Goal: Task Accomplishment & Management: Complete application form

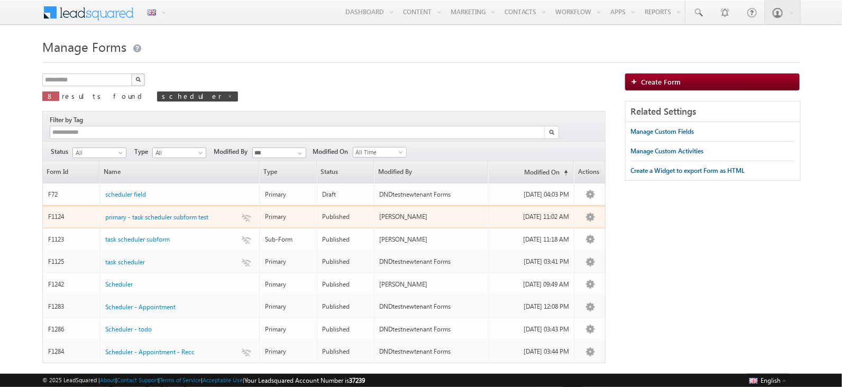
scroll to position [49, 0]
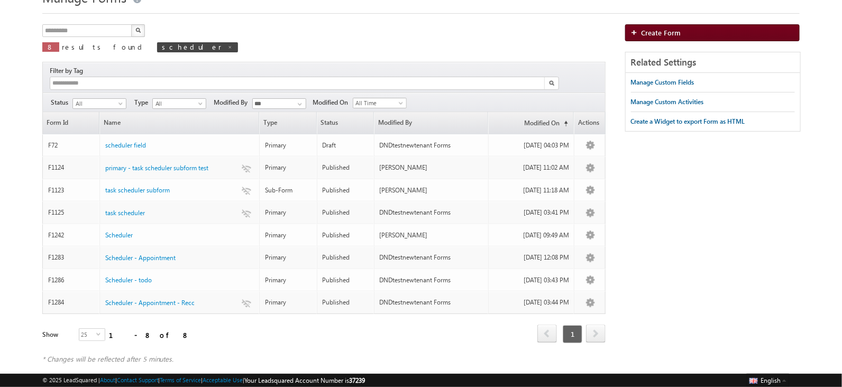
click at [672, 33] on span "Create Form" at bounding box center [662, 32] width 40 height 9
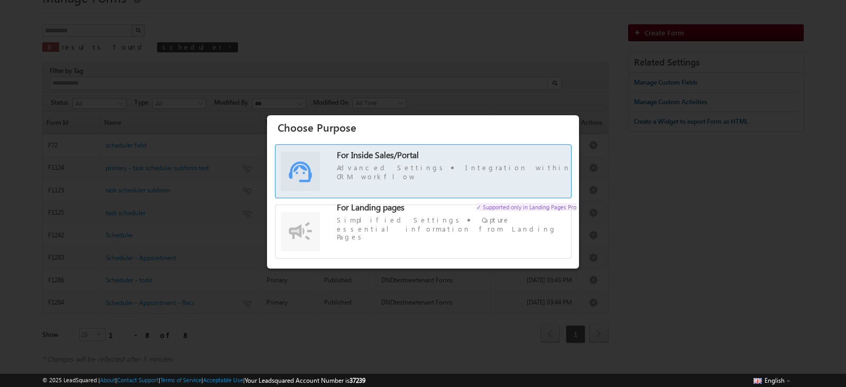
click at [390, 171] on span "For Inside Sales/Portal Advanced Settings Integration within CRM workflow" at bounding box center [457, 166] width 240 height 31
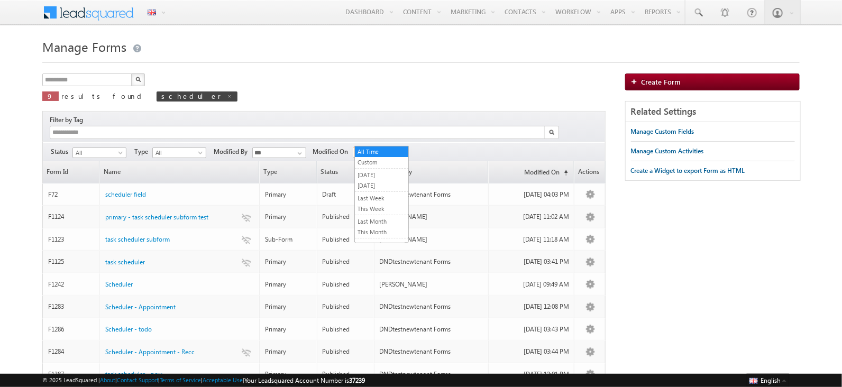
click at [387, 148] on span "All Time" at bounding box center [378, 153] width 50 height 10
click at [378, 183] on link "[DATE]" at bounding box center [381, 186] width 53 height 10
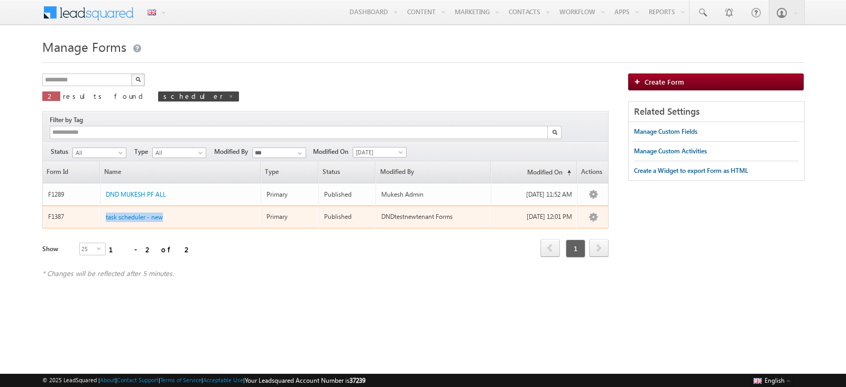
drag, startPoint x: 169, startPoint y: 200, endPoint x: 103, endPoint y: 208, distance: 66.6
click at [103, 208] on td "task scheduler - new" at bounding box center [180, 217] width 161 height 23
copy span "task scheduler - new"
